Goal: Transaction & Acquisition: Purchase product/service

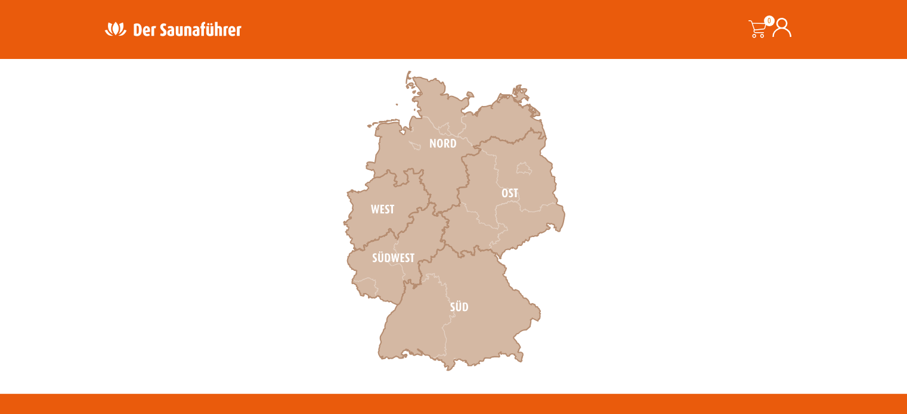
scroll to position [334, 0]
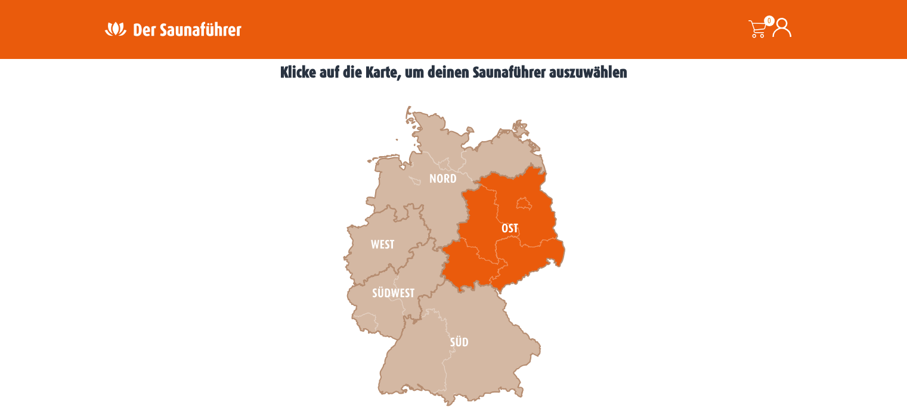
click at [492, 231] on icon at bounding box center [502, 228] width 124 height 131
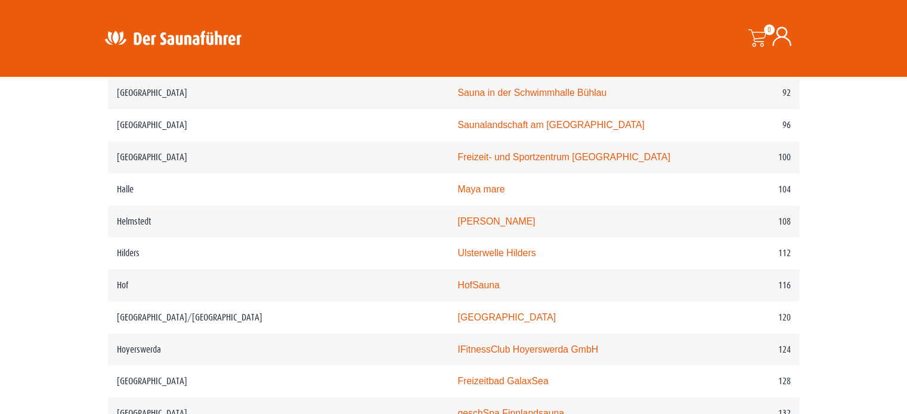
scroll to position [1238, 0]
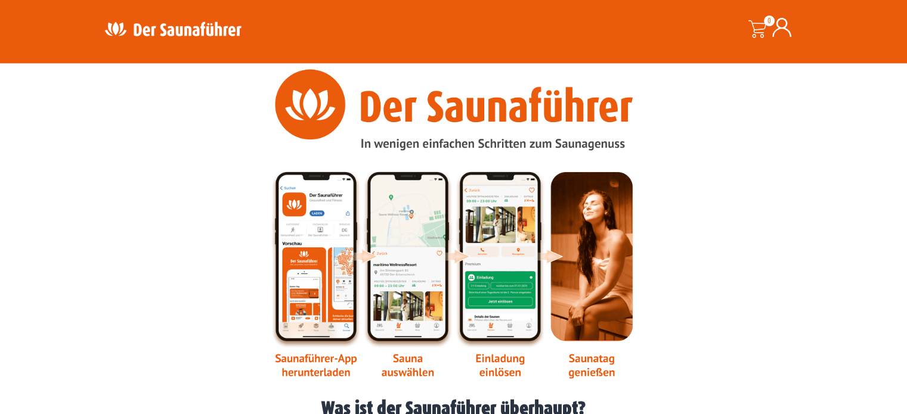
scroll to position [1669, 0]
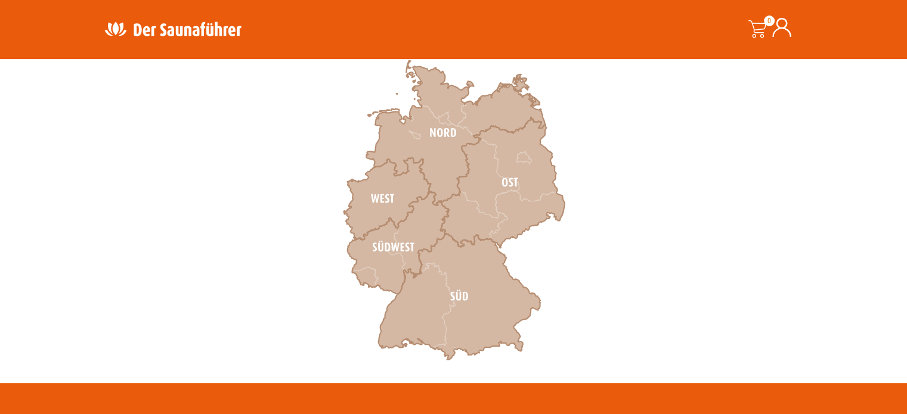
scroll to position [386, 0]
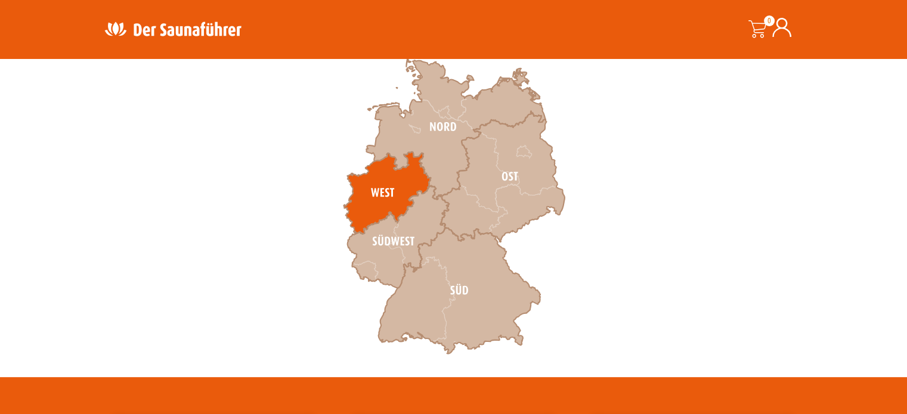
click at [383, 200] on icon at bounding box center [386, 193] width 87 height 82
click at [385, 191] on icon at bounding box center [386, 193] width 87 height 82
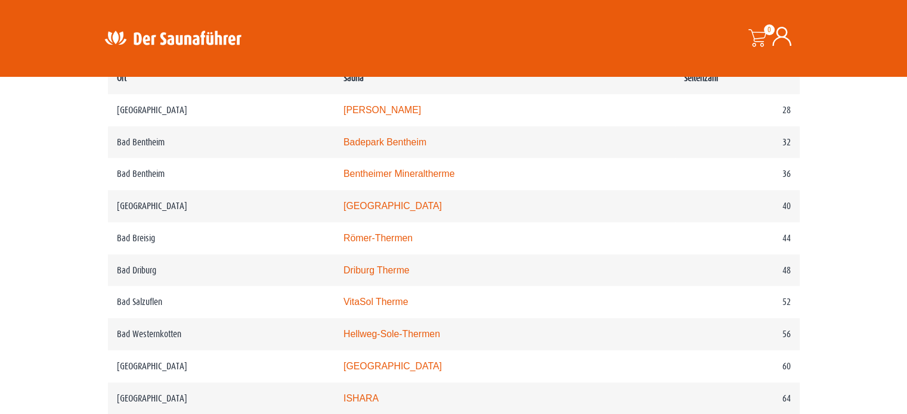
scroll to position [575, 0]
